Goal: Information Seeking & Learning: Learn about a topic

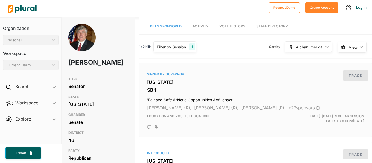
scroll to position [11, 0]
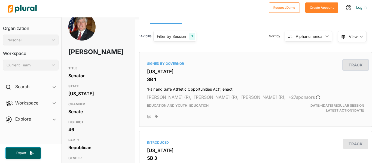
click at [356, 68] on button "Track" at bounding box center [355, 65] width 25 height 10
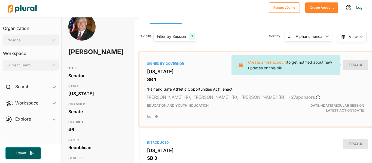
click at [346, 84] on div "Signed by Governor Georgia SB 1 'Fair and Safe Athletic Opportunities Act'; ena…" at bounding box center [256, 89] width 228 height 70
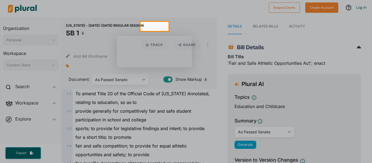
click at [209, 101] on div at bounding box center [186, 97] width 372 height 132
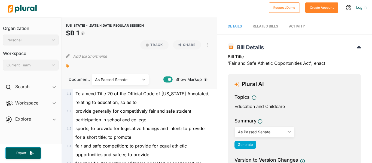
click at [140, 78] on icon "ic_keyboard_arrow_down" at bounding box center [142, 79] width 5 height 2
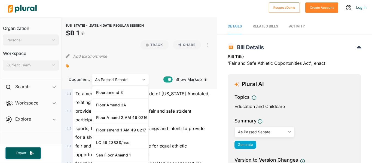
click at [140, 78] on icon "ic_keyboard_arrow_down" at bounding box center [142, 79] width 5 height 2
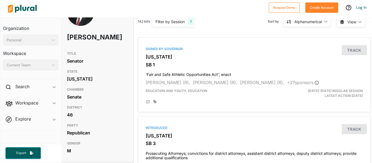
scroll to position [0, 1]
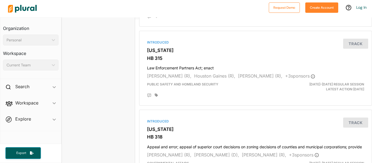
scroll to position [512, 0]
